Goal: Information Seeking & Learning: Learn about a topic

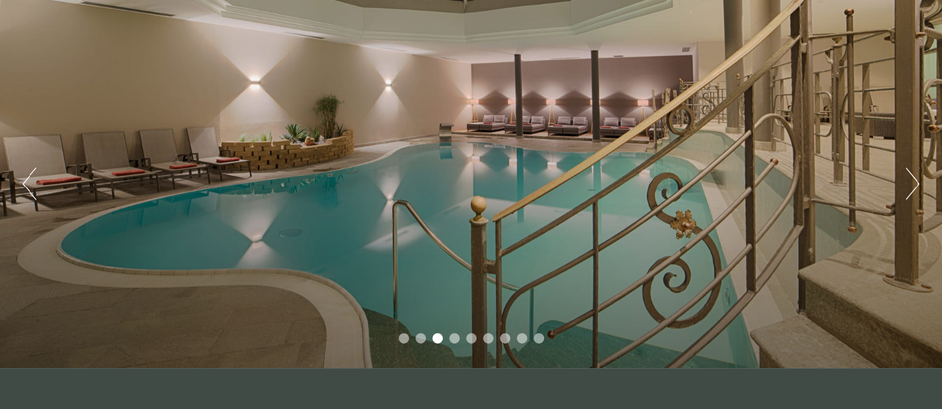
scroll to position [75, 0]
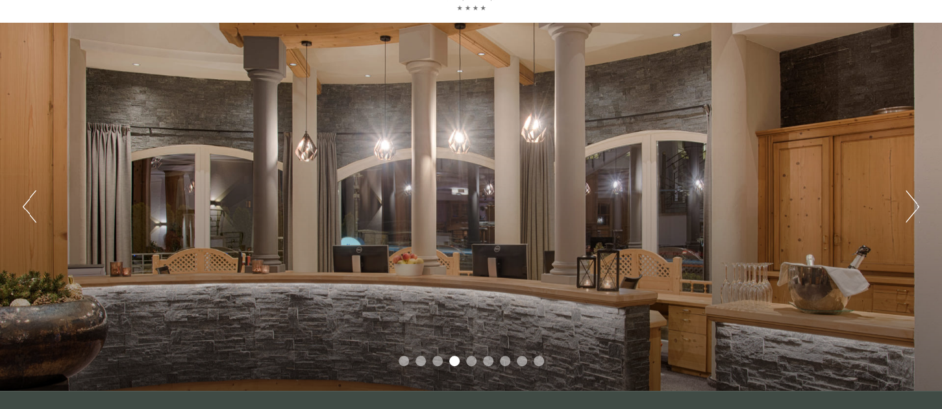
click at [473, 361] on li "5" at bounding box center [471, 361] width 10 height 10
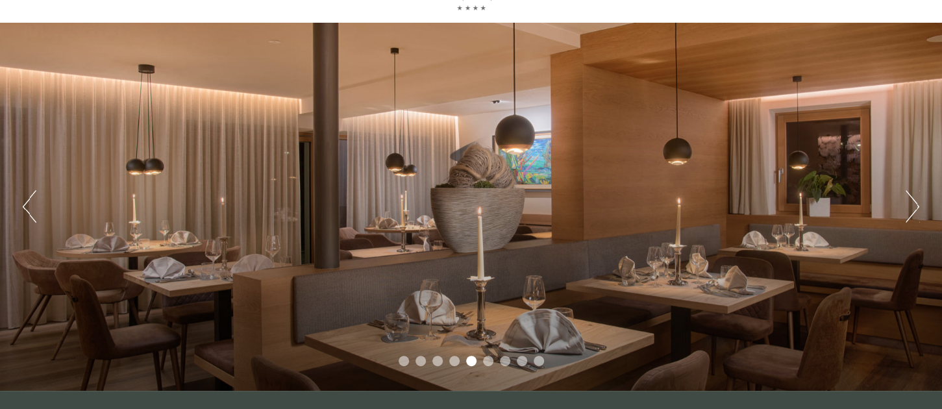
click at [486, 361] on li "6" at bounding box center [488, 361] width 10 height 10
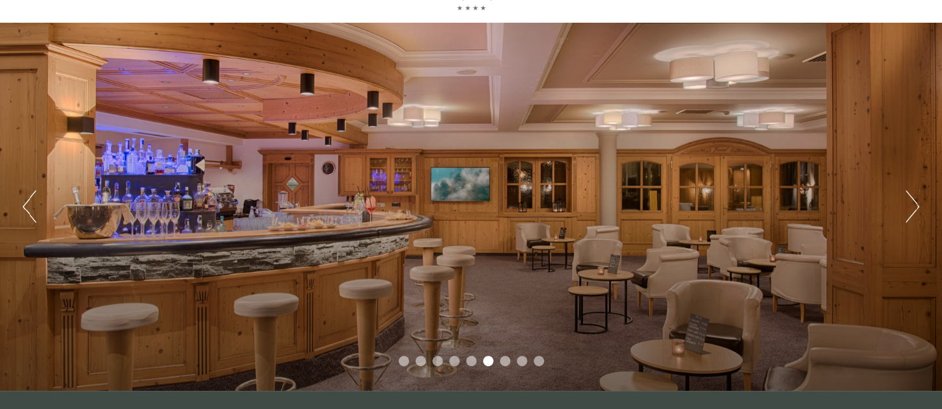
click at [505, 365] on li "7" at bounding box center [505, 361] width 10 height 10
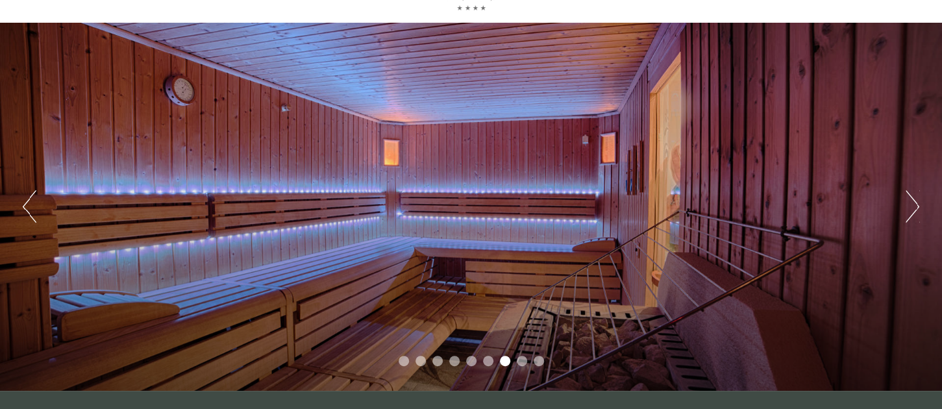
click at [523, 360] on li "8" at bounding box center [522, 361] width 10 height 10
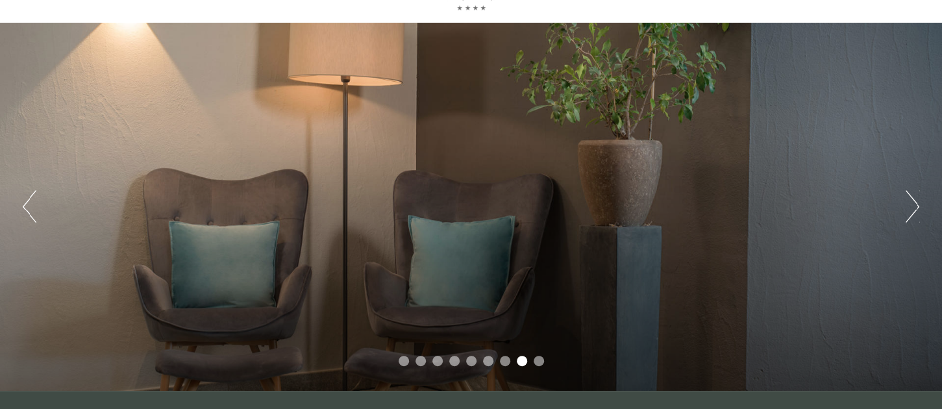
click at [542, 366] on ul "1 2 3 4 5 6 7 8 9" at bounding box center [471, 363] width 942 height 14
click at [540, 359] on li "9" at bounding box center [538, 361] width 10 height 10
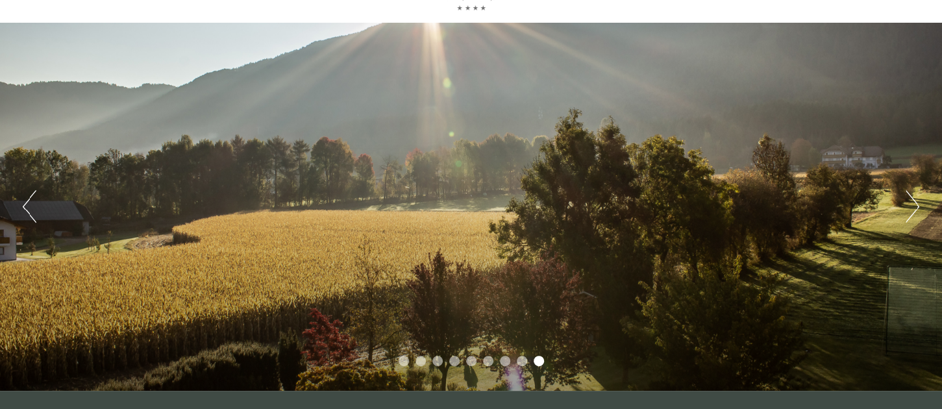
click at [916, 208] on button "Next" at bounding box center [912, 206] width 14 height 32
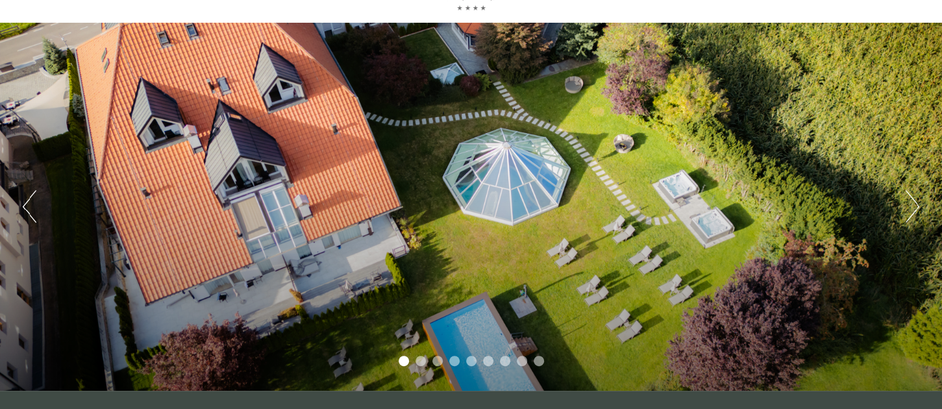
click at [916, 208] on button "Next" at bounding box center [912, 206] width 14 height 32
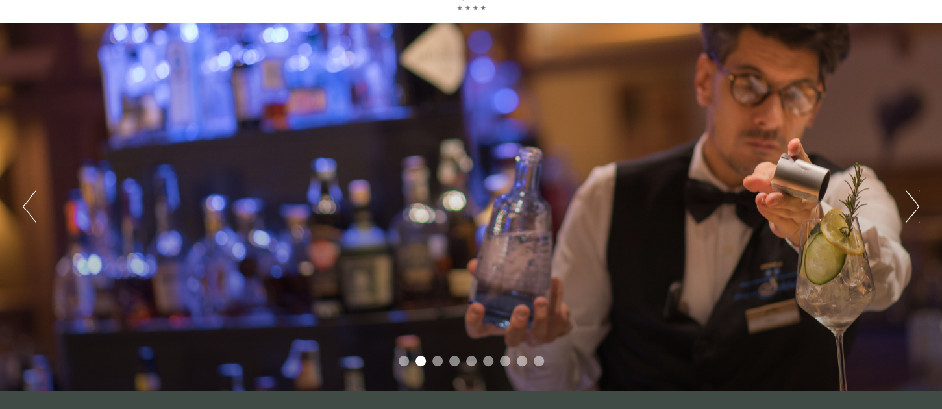
click at [916, 208] on button "Next" at bounding box center [912, 206] width 14 height 32
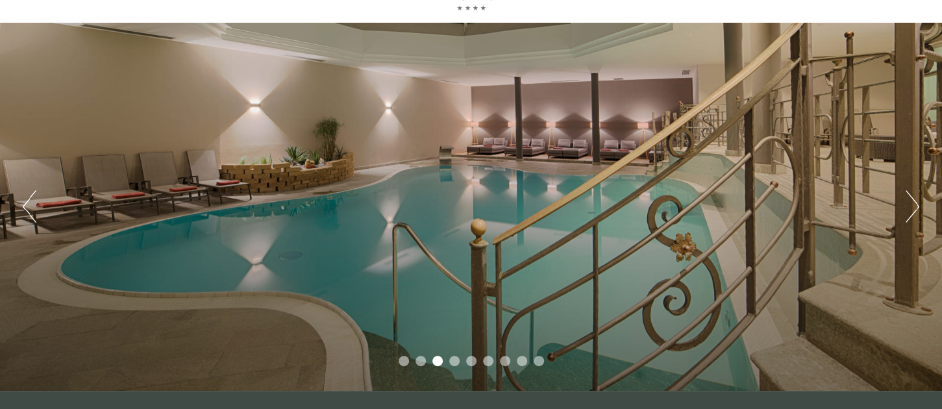
click at [916, 208] on button "Next" at bounding box center [912, 206] width 14 height 32
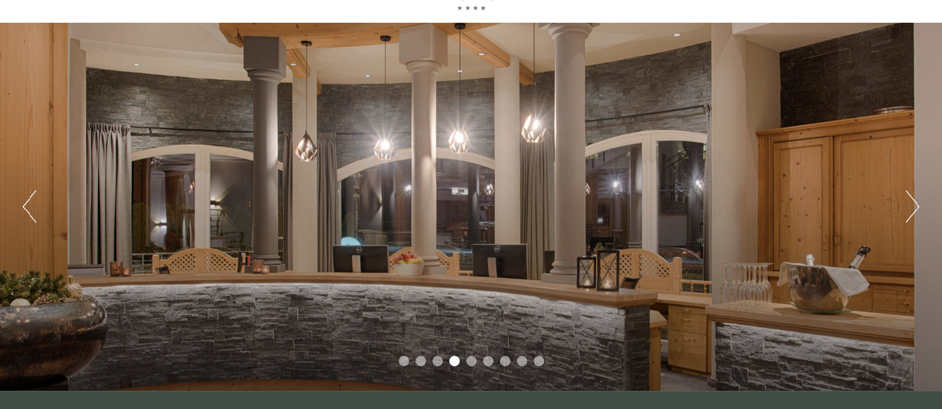
click at [916, 208] on button "Next" at bounding box center [912, 206] width 14 height 32
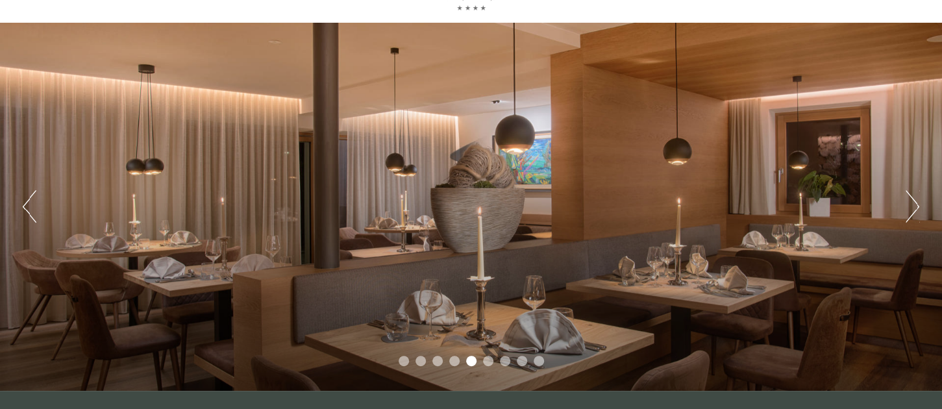
click at [916, 208] on button "Next" at bounding box center [912, 206] width 14 height 32
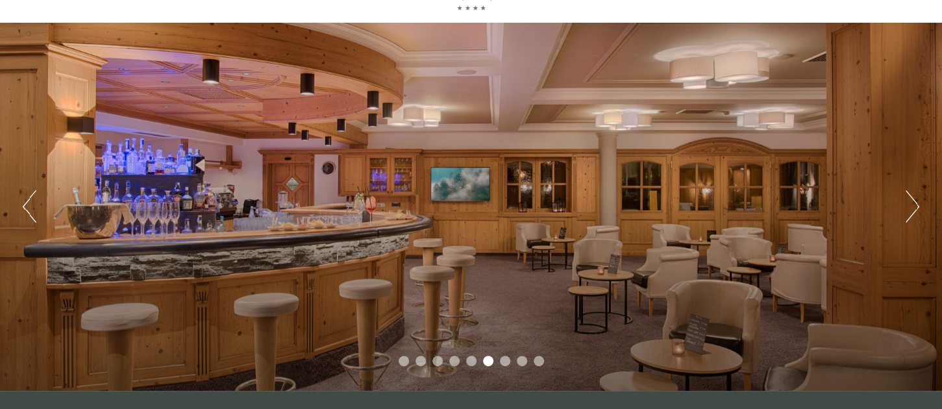
click at [916, 208] on button "Next" at bounding box center [912, 206] width 14 height 32
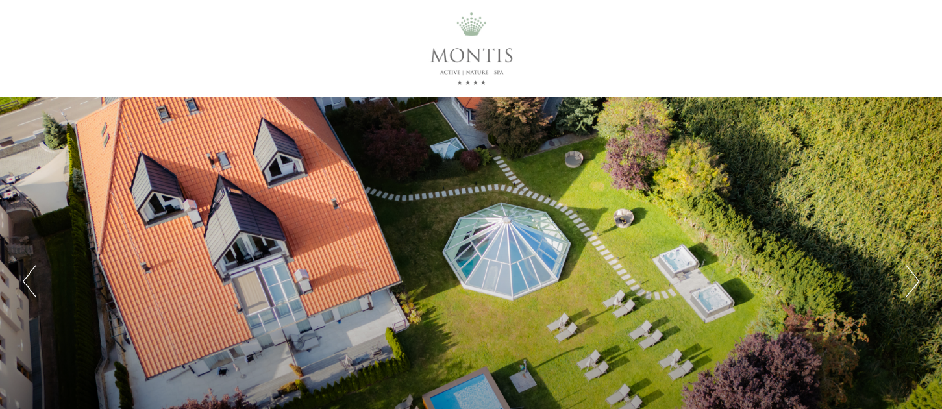
click at [911, 287] on button "Next" at bounding box center [912, 281] width 14 height 32
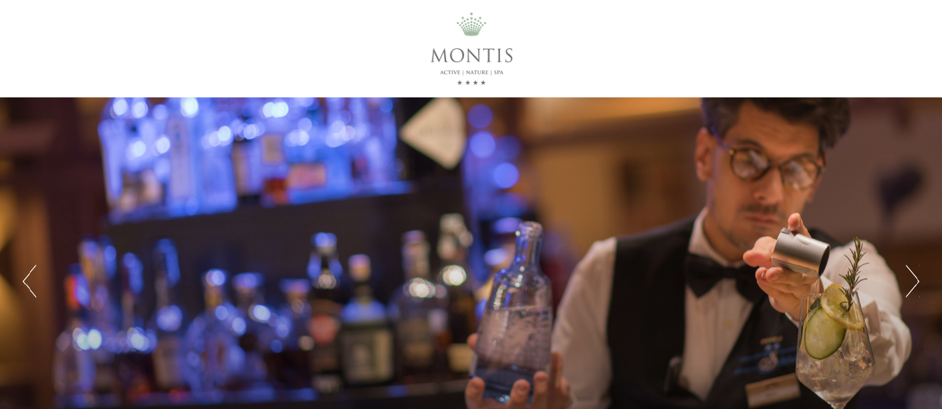
click at [911, 287] on button "Next" at bounding box center [912, 281] width 14 height 32
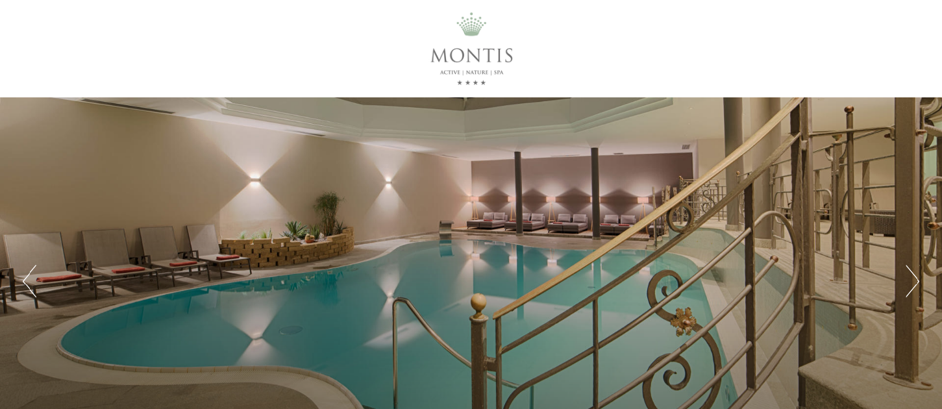
click at [911, 287] on button "Next" at bounding box center [912, 281] width 14 height 32
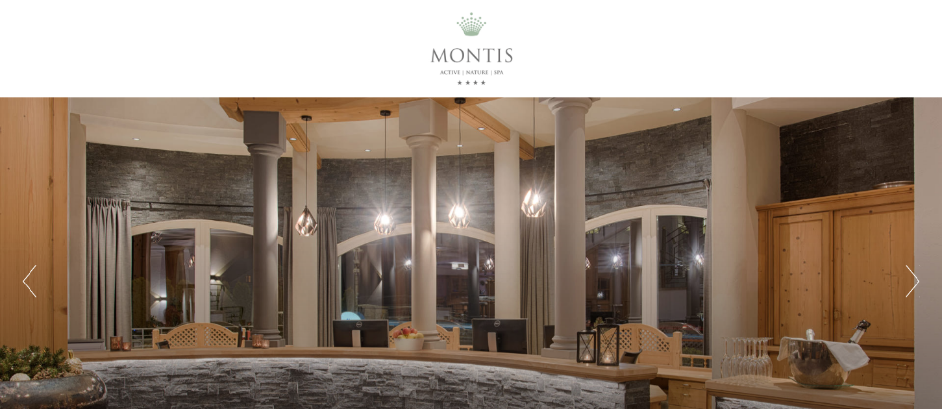
click at [911, 287] on button "Next" at bounding box center [912, 281] width 14 height 32
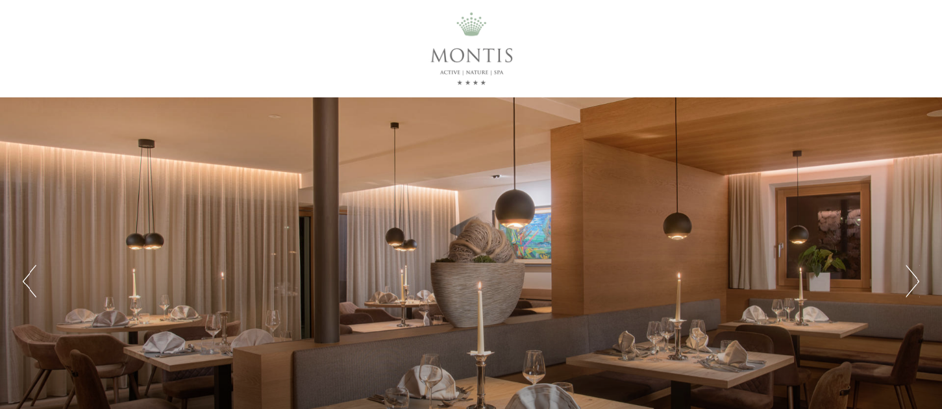
click at [911, 287] on button "Next" at bounding box center [912, 281] width 14 height 32
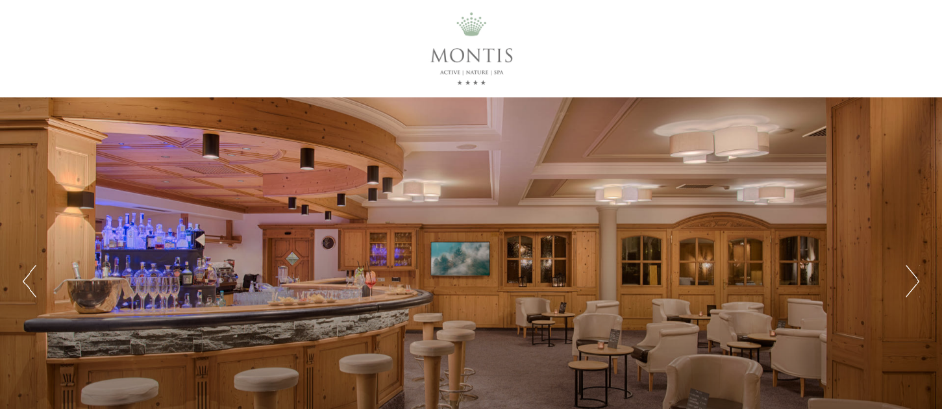
click at [911, 287] on button "Next" at bounding box center [912, 281] width 14 height 32
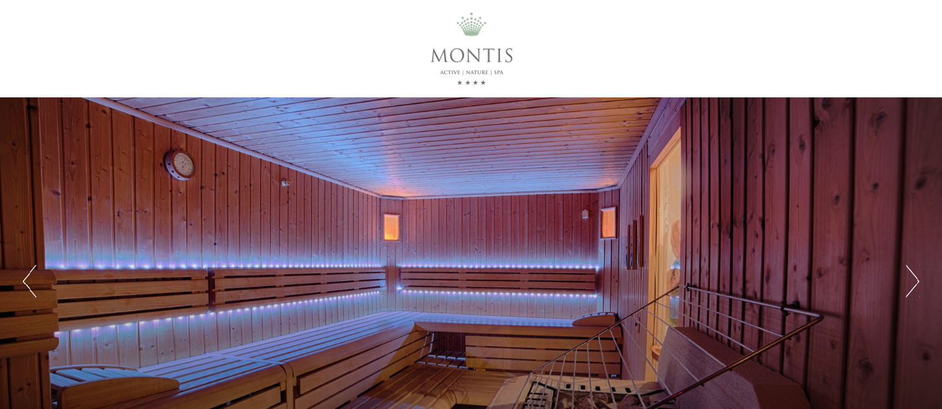
click at [911, 287] on button "Next" at bounding box center [912, 281] width 14 height 32
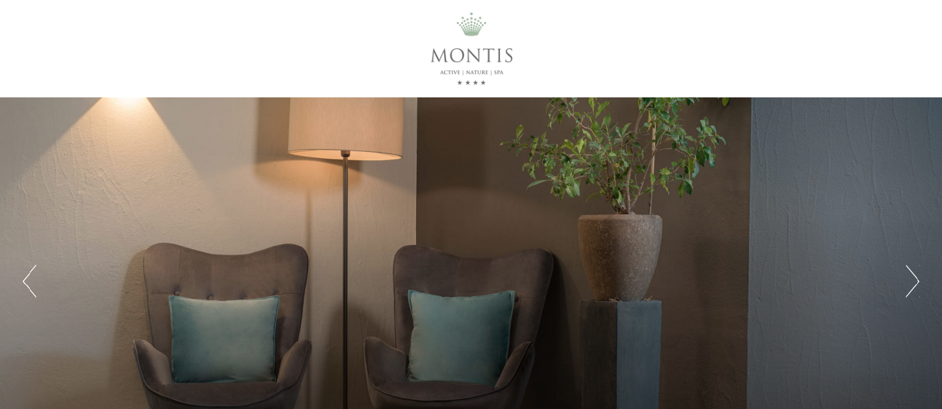
click at [911, 287] on button "Next" at bounding box center [912, 281] width 14 height 32
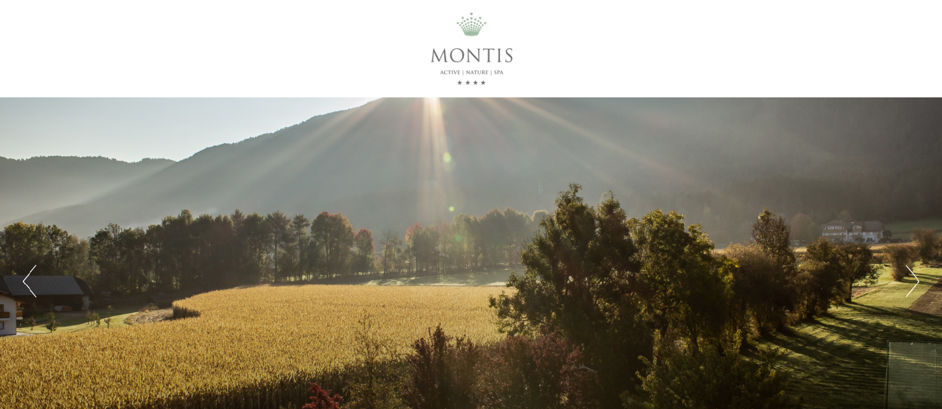
click at [911, 287] on button "Next" at bounding box center [912, 281] width 14 height 32
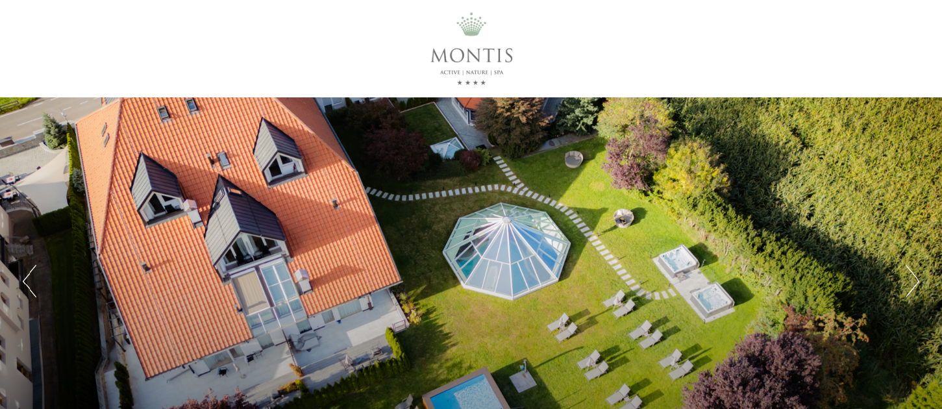
click at [911, 287] on button "Next" at bounding box center [912, 281] width 14 height 32
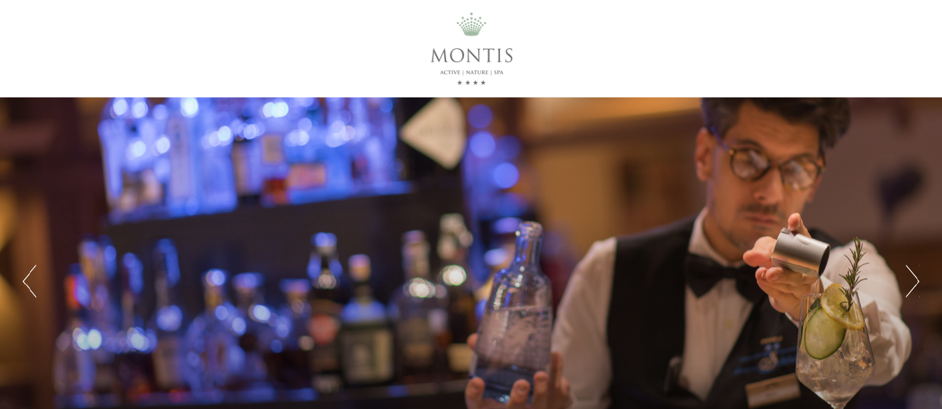
click at [911, 287] on button "Next" at bounding box center [912, 281] width 14 height 32
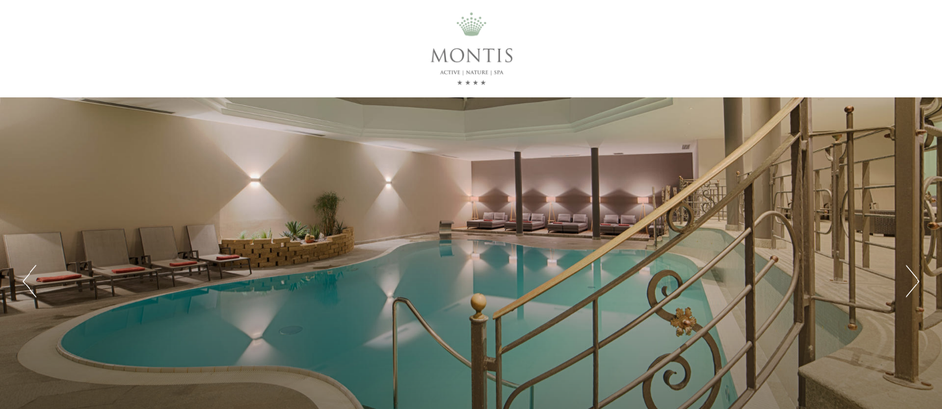
click at [911, 287] on button "Next" at bounding box center [912, 281] width 14 height 32
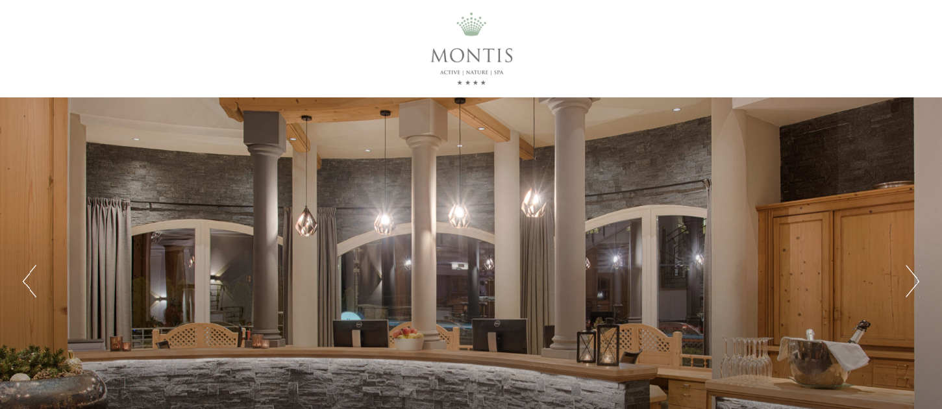
click at [911, 287] on button "Next" at bounding box center [912, 281] width 14 height 32
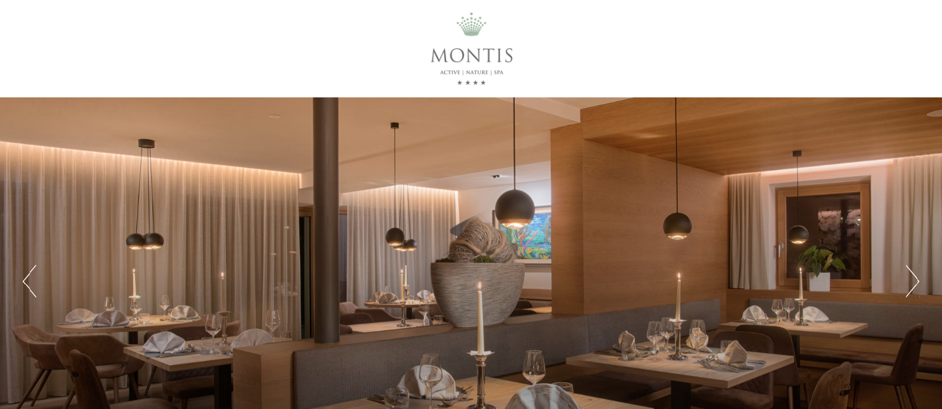
click at [911, 287] on button "Next" at bounding box center [912, 281] width 14 height 32
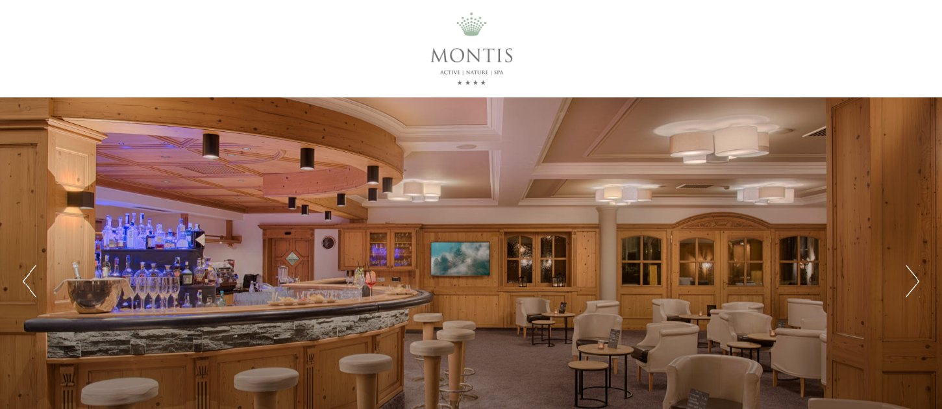
click at [831, 291] on div "Previous Next 1 2 3 4 5 6 7 8 9" at bounding box center [471, 281] width 942 height 368
drag, startPoint x: 829, startPoint y: 293, endPoint x: 815, endPoint y: 190, distance: 104.2
click at [815, 190] on div "Previous Next 1 2 3 4 5 6 7 8 9" at bounding box center [471, 281] width 942 height 368
drag, startPoint x: 932, startPoint y: 17, endPoint x: 940, endPoint y: 27, distance: 12.1
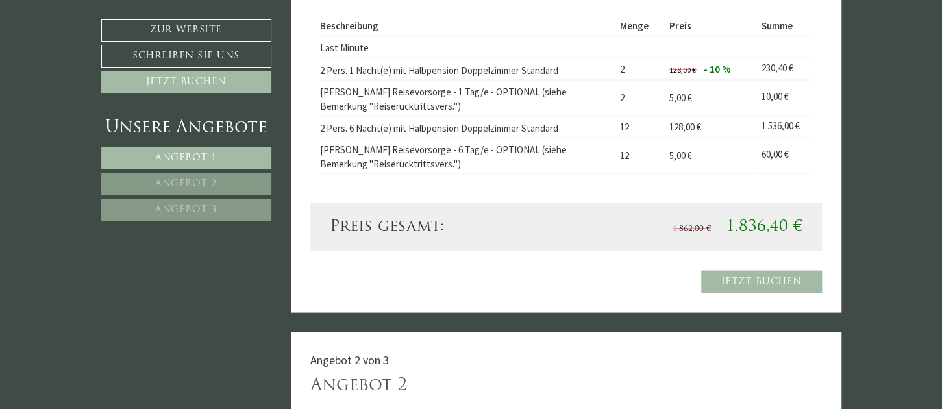
scroll to position [1356, 0]
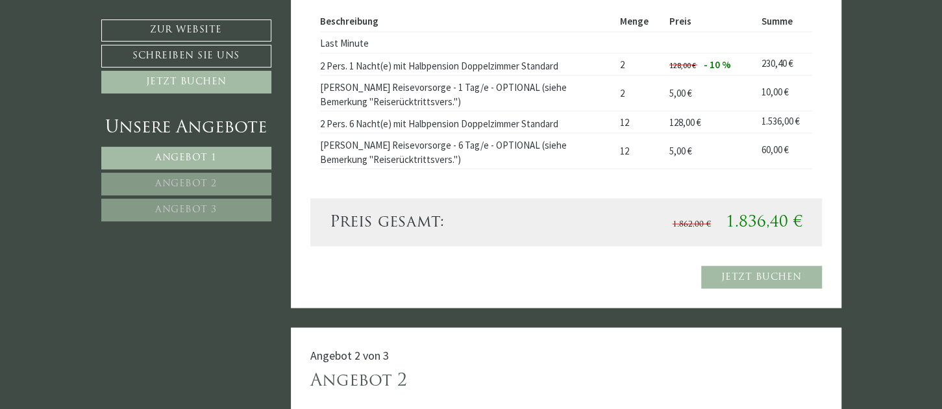
click at [664, 132] on td "5,00 €" at bounding box center [710, 150] width 92 height 36
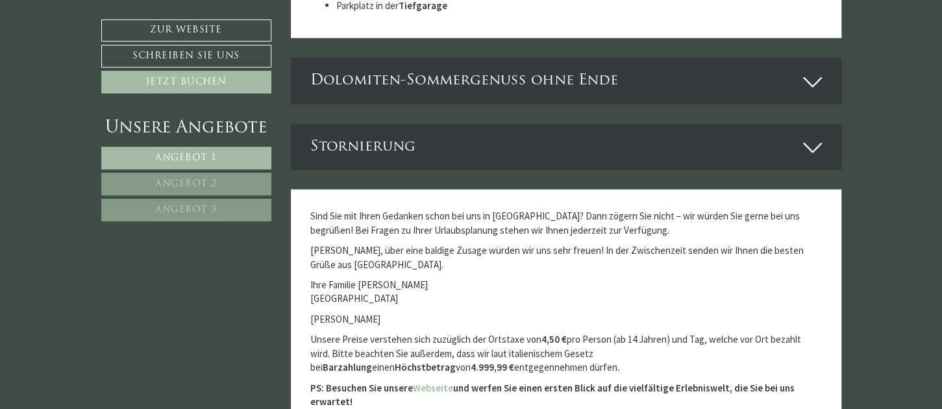
scroll to position [4582, 0]
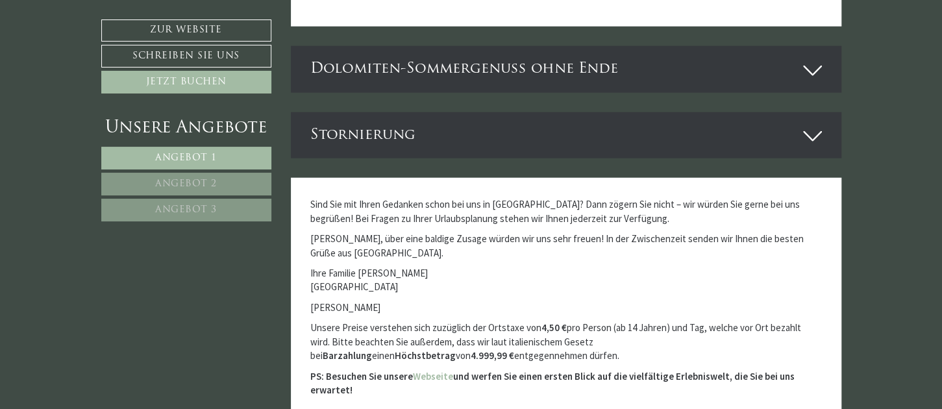
click at [807, 60] on icon at bounding box center [812, 70] width 19 height 22
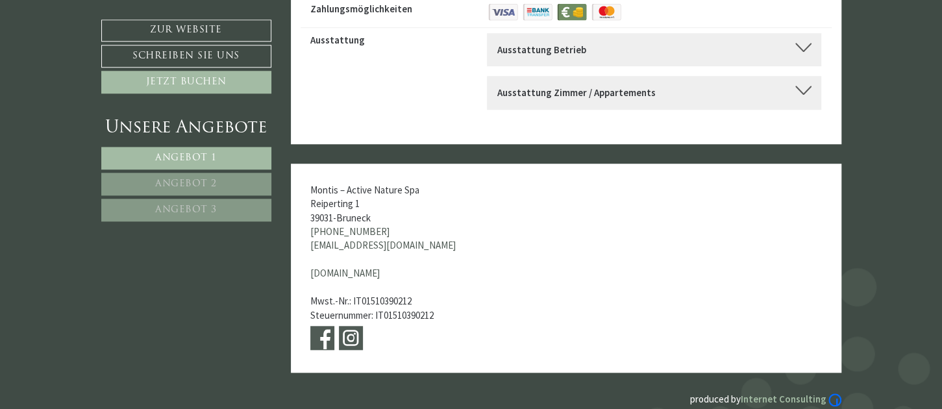
scroll to position [6220, 0]
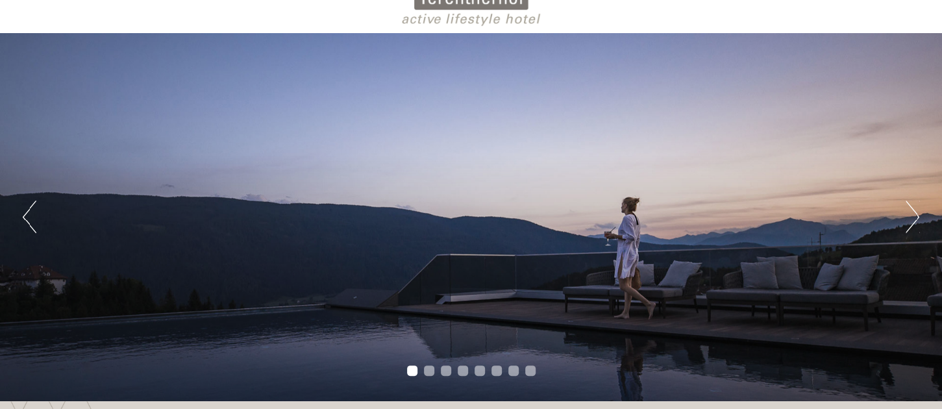
scroll to position [75, 0]
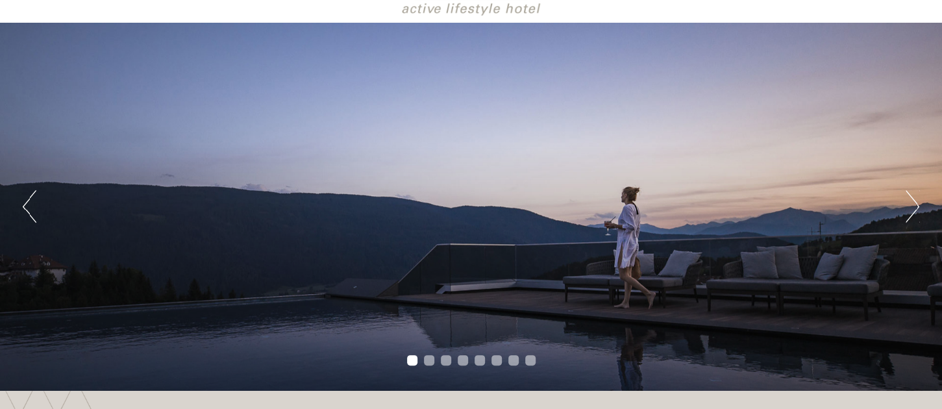
click at [908, 204] on button "Next" at bounding box center [912, 206] width 14 height 32
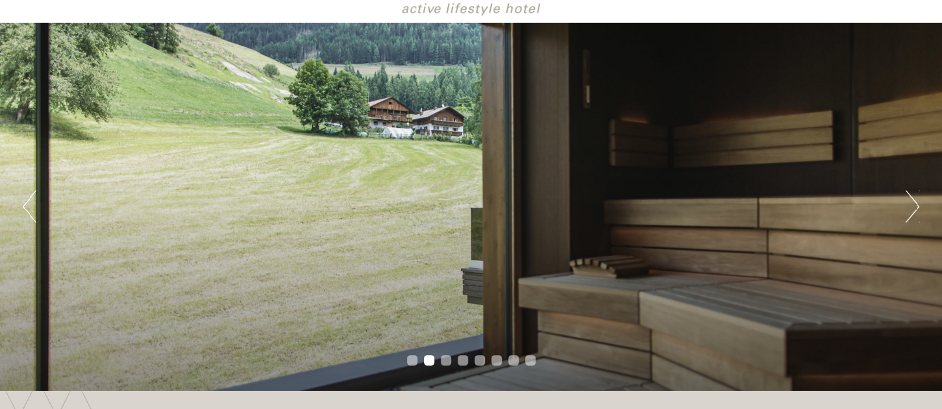
click at [908, 204] on button "Next" at bounding box center [912, 206] width 14 height 32
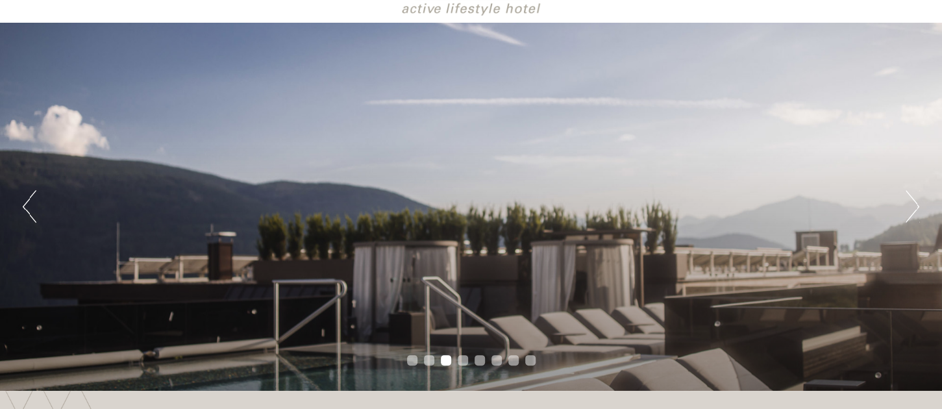
click at [908, 204] on button "Next" at bounding box center [912, 206] width 14 height 32
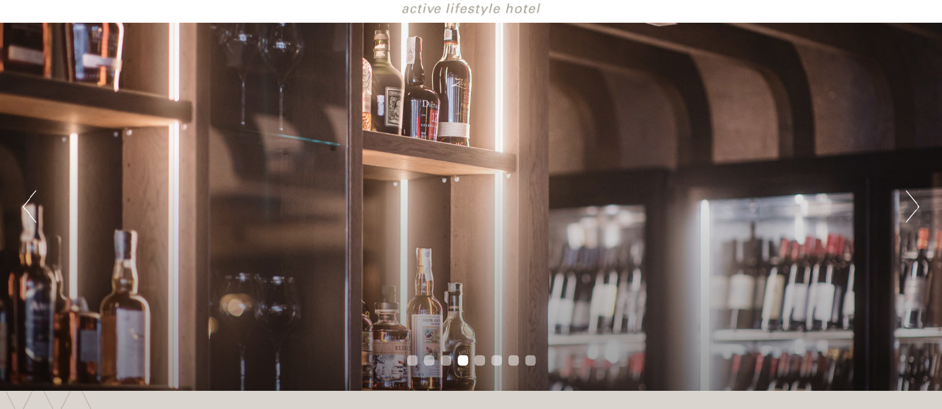
click at [908, 204] on button "Next" at bounding box center [912, 206] width 14 height 32
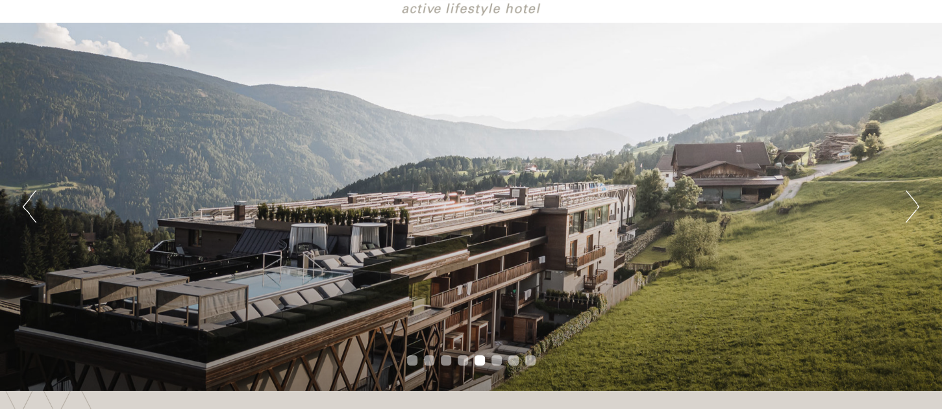
click at [908, 204] on button "Next" at bounding box center [912, 206] width 14 height 32
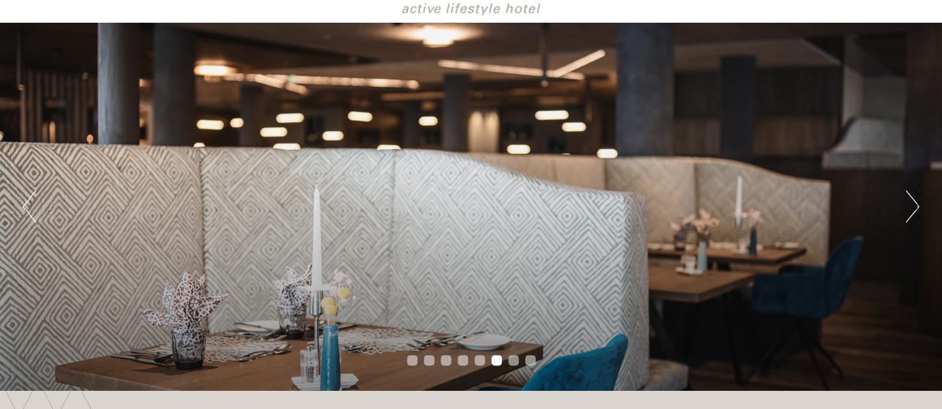
click at [908, 204] on button "Next" at bounding box center [912, 206] width 14 height 32
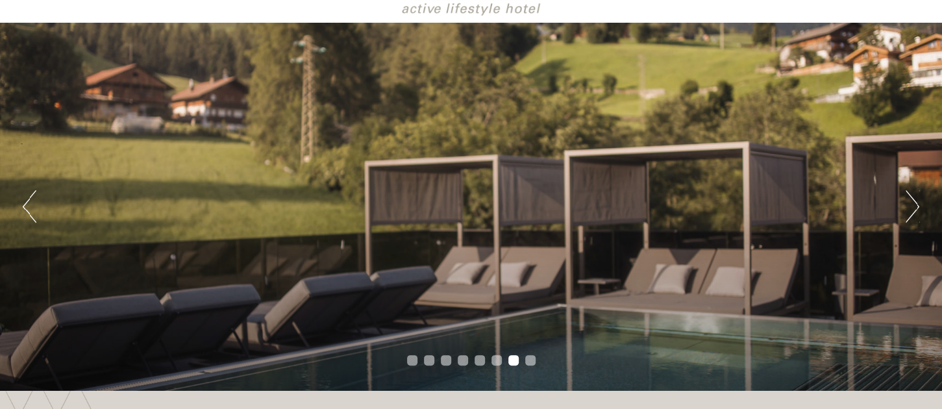
click at [908, 204] on button "Next" at bounding box center [912, 206] width 14 height 32
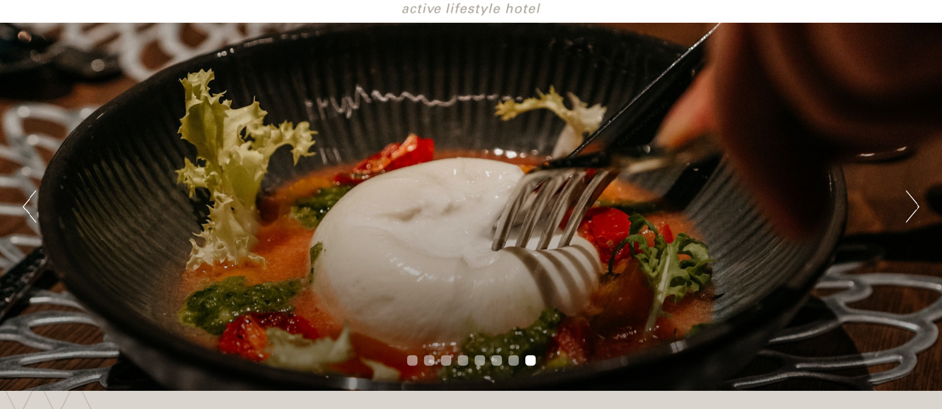
click at [908, 204] on button "Next" at bounding box center [912, 206] width 14 height 32
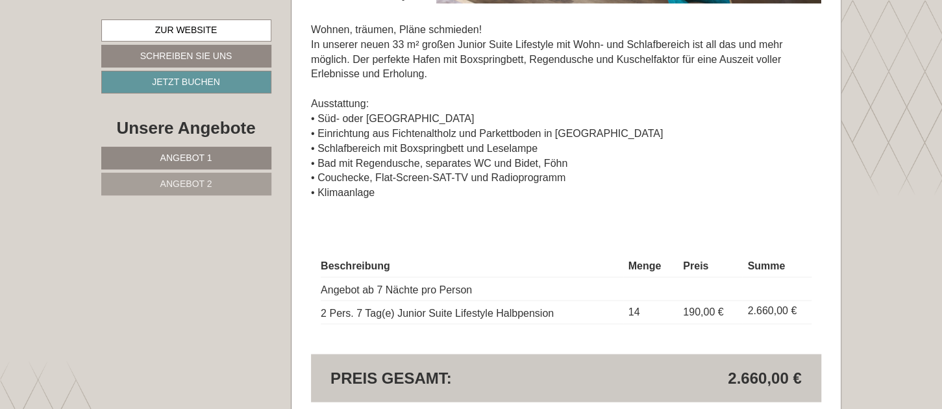
scroll to position [1137, 0]
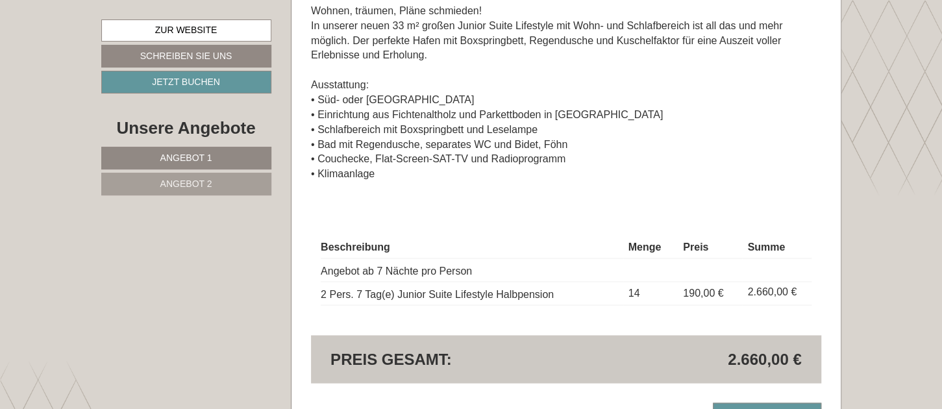
click at [158, 180] on link "Angebot 2" at bounding box center [186, 184] width 170 height 23
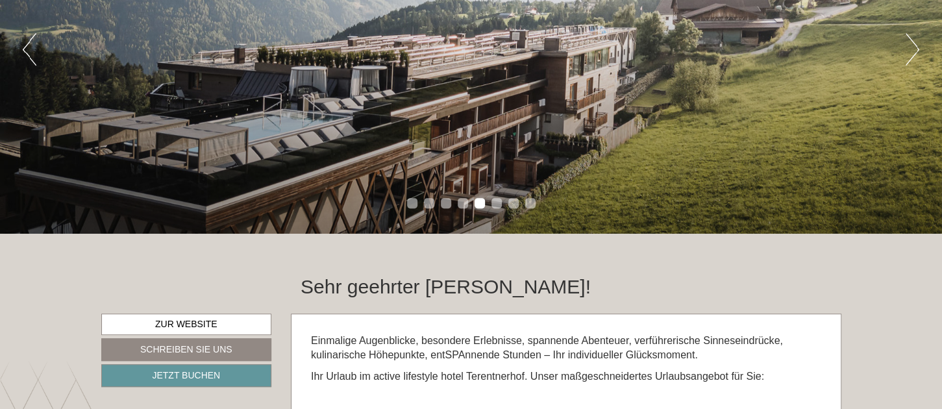
scroll to position [4, 0]
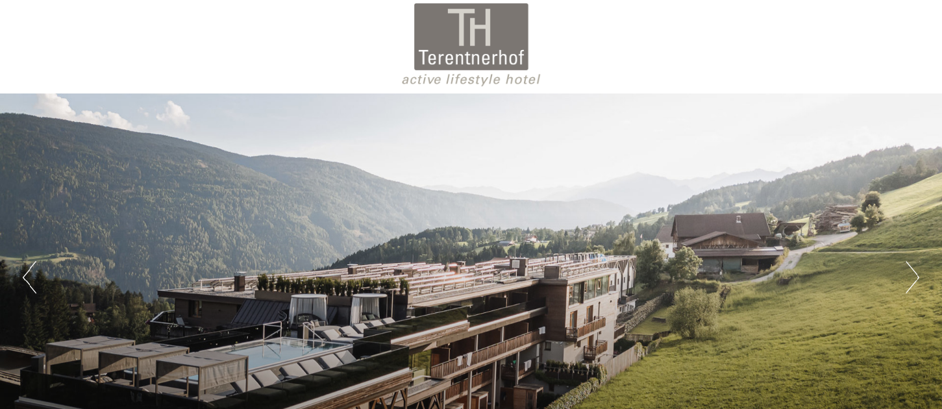
click at [469, 57] on div at bounding box center [471, 45] width 727 height 84
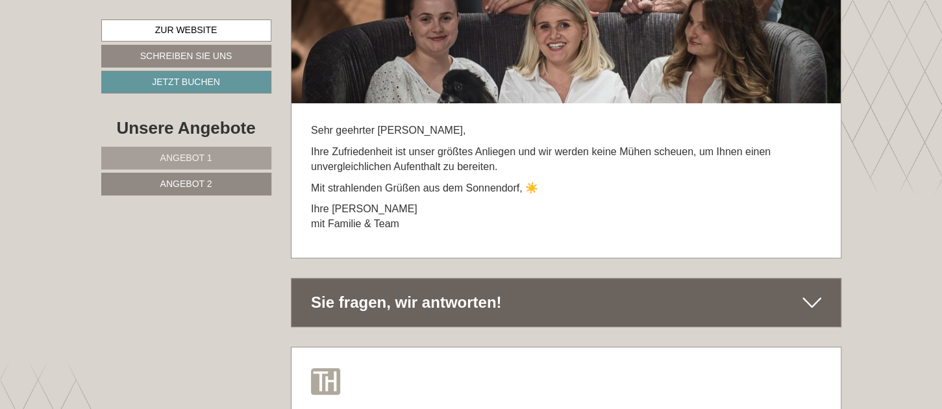
scroll to position [6223, 0]
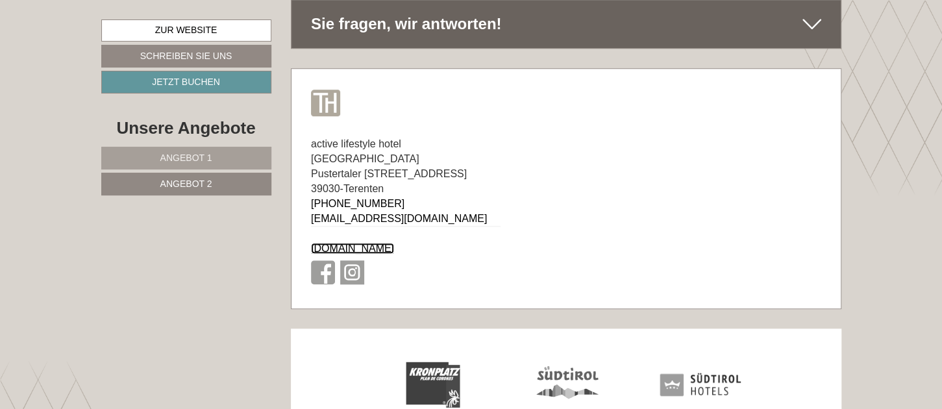
click at [371, 243] on link "www.terentnerhof.com" at bounding box center [352, 248] width 83 height 11
